Goal: Navigation & Orientation: Understand site structure

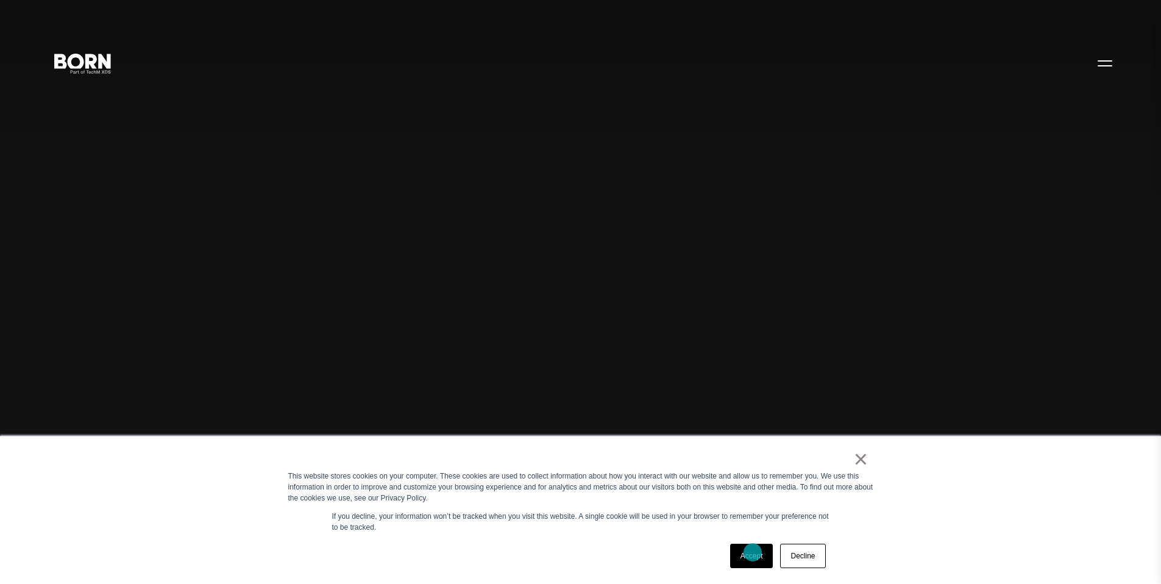
click at [751, 553] on link "Accept" at bounding box center [751, 556] width 43 height 24
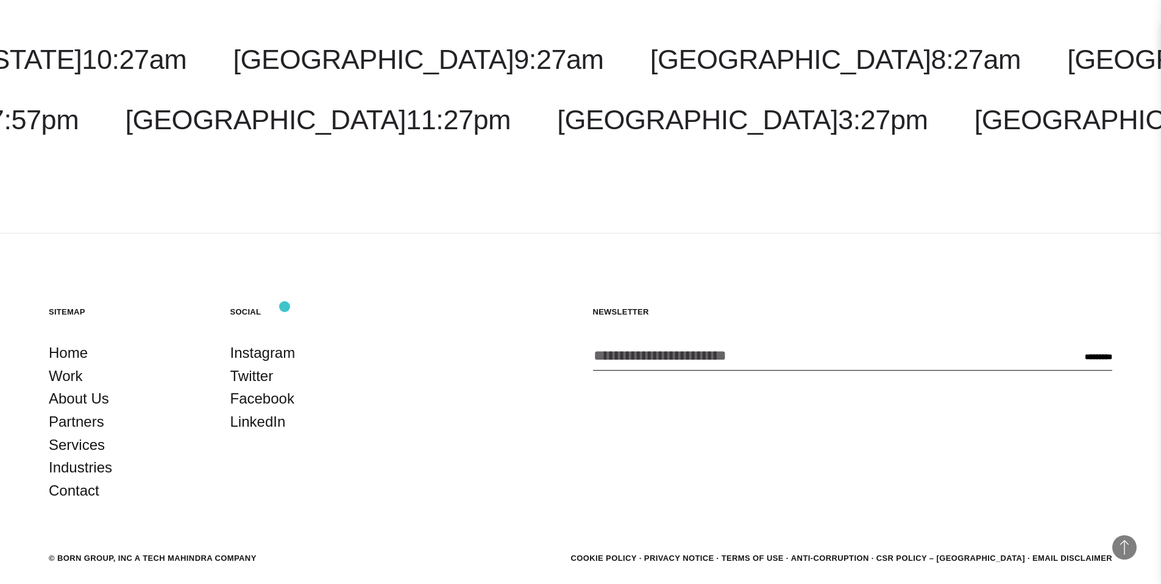
scroll to position [3930, 0]
click at [65, 380] on link "Work" at bounding box center [66, 376] width 34 height 23
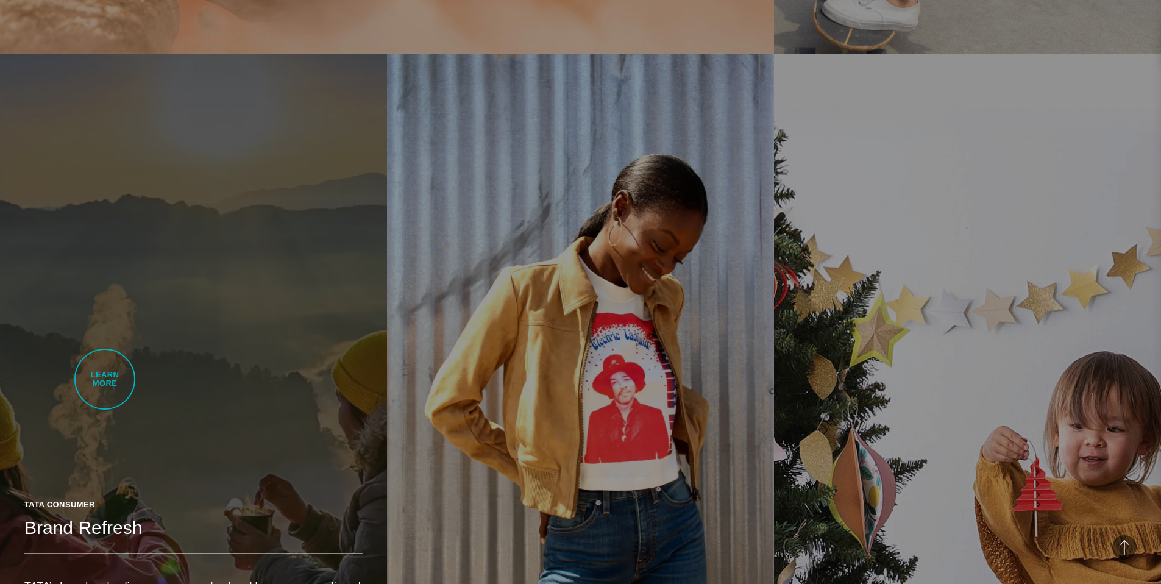
scroll to position [1464, 0]
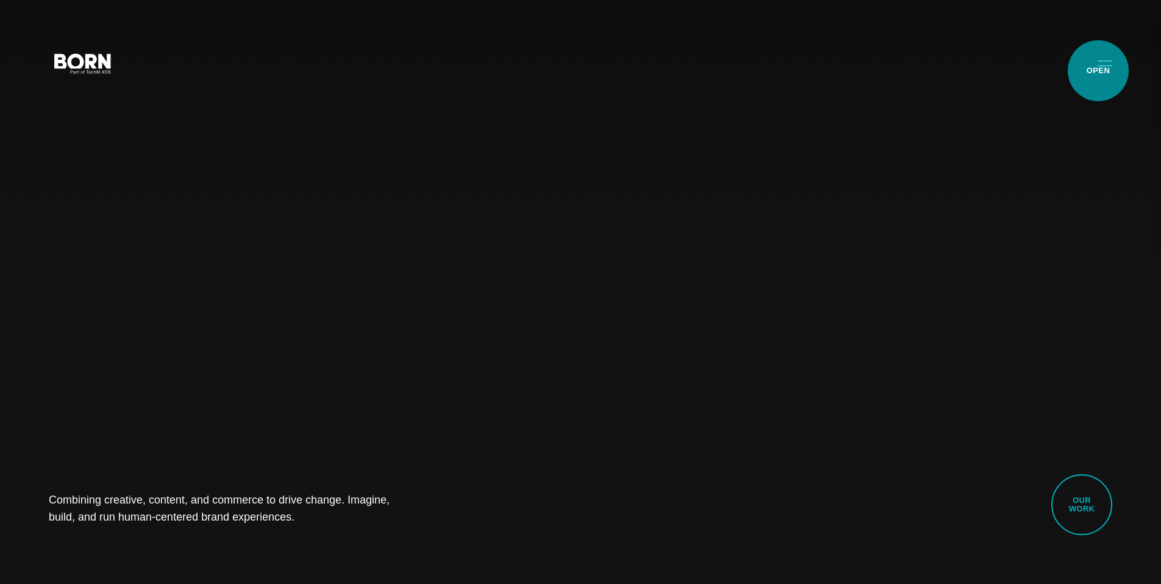
click at [1098, 65] on button "Primary Menu" at bounding box center [1104, 63] width 29 height 26
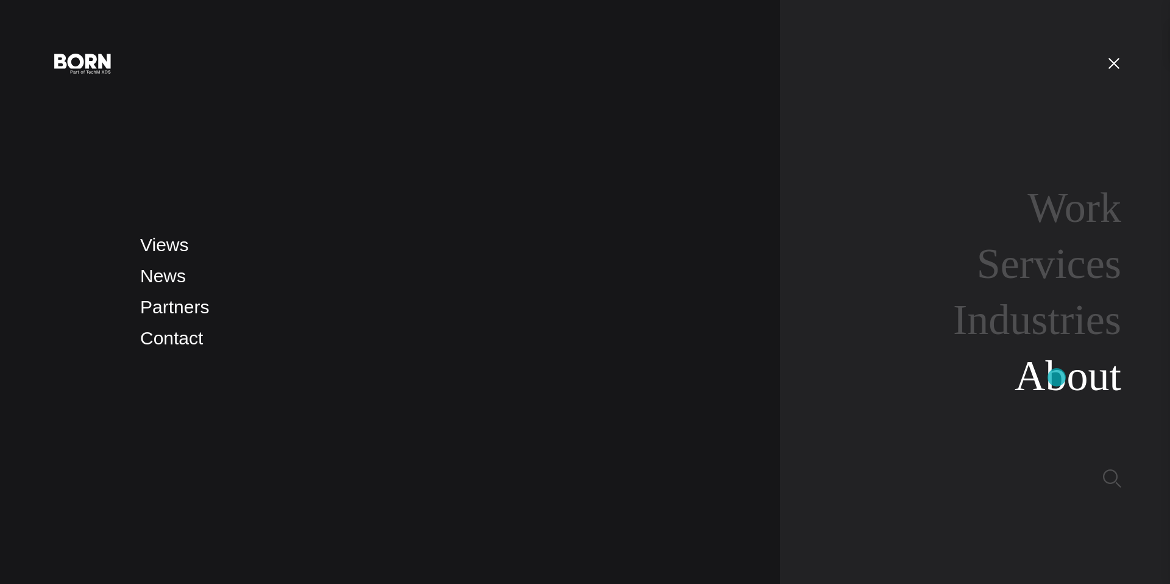
click at [1057, 377] on link "About" at bounding box center [1068, 375] width 107 height 47
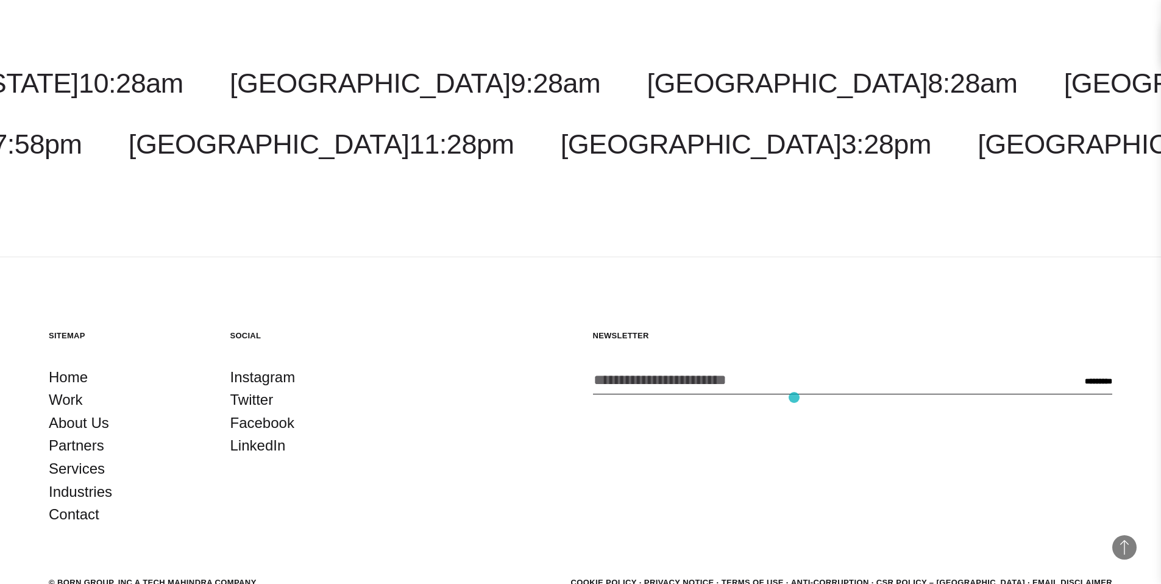
scroll to position [4710, 0]
